Goal: Information Seeking & Learning: Learn about a topic

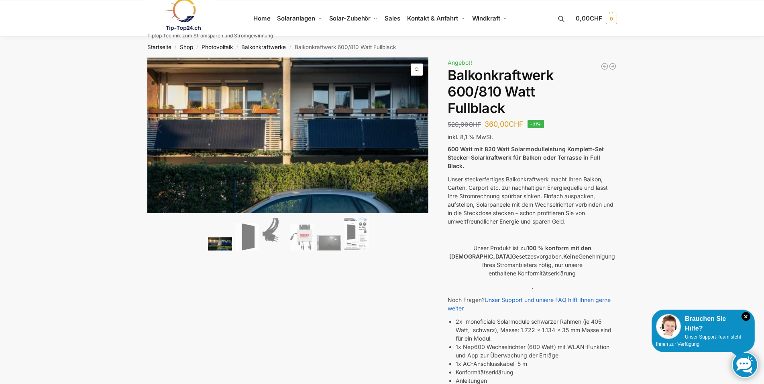
click at [261, 235] on ol at bounding box center [288, 234] width 282 height 37
click at [268, 236] on img at bounding box center [275, 234] width 24 height 32
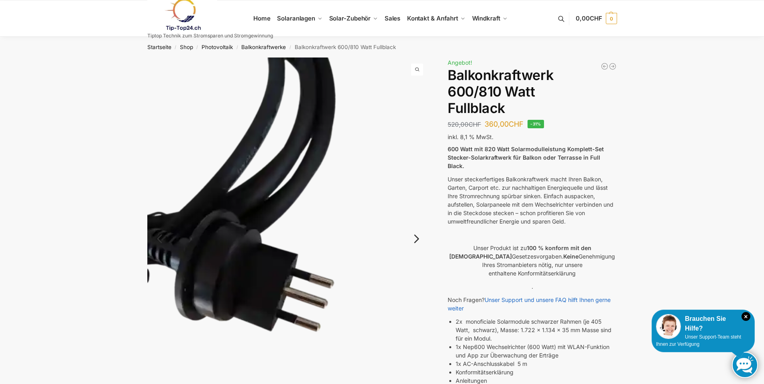
click at [412, 240] on link "Next" at bounding box center [415, 243] width 27 height 8
click at [429, 240] on img at bounding box center [570, 213] width 282 height 312
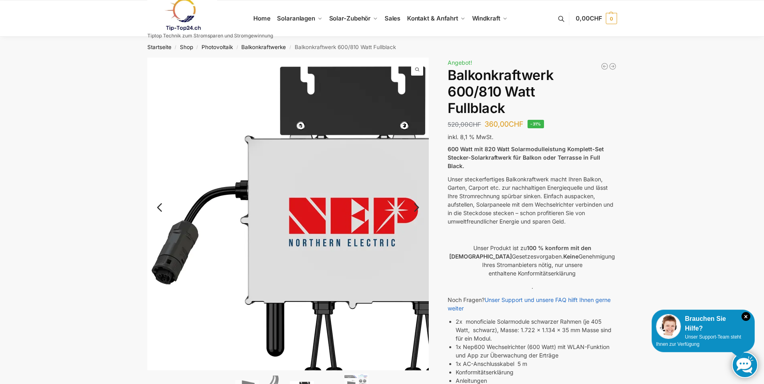
click at [412, 241] on img at bounding box center [314, 242] width 334 height 370
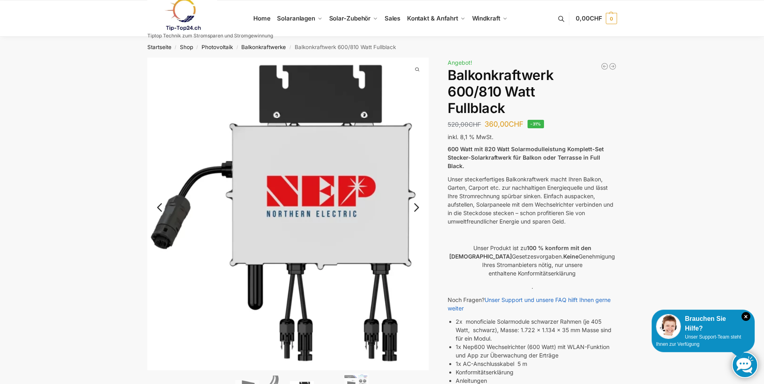
click at [415, 210] on link "Next" at bounding box center [415, 211] width 27 height 8
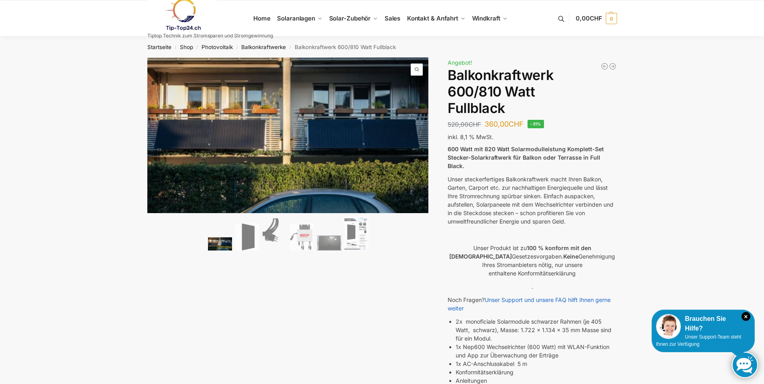
drag, startPoint x: 23, startPoint y: 161, endPoint x: 27, endPoint y: 160, distance: 4.1
